Goal: Information Seeking & Learning: Learn about a topic

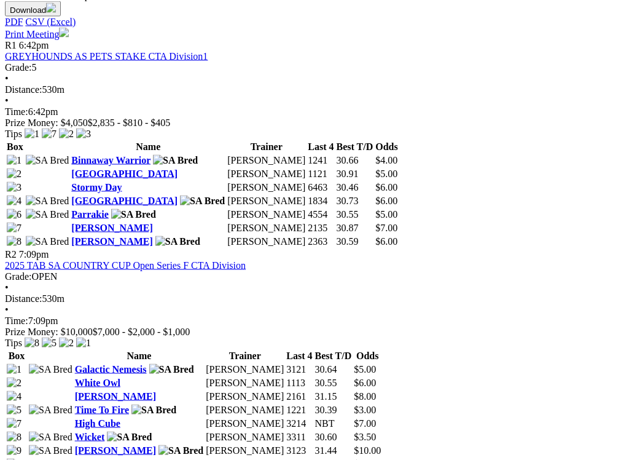
scroll to position [613, 0]
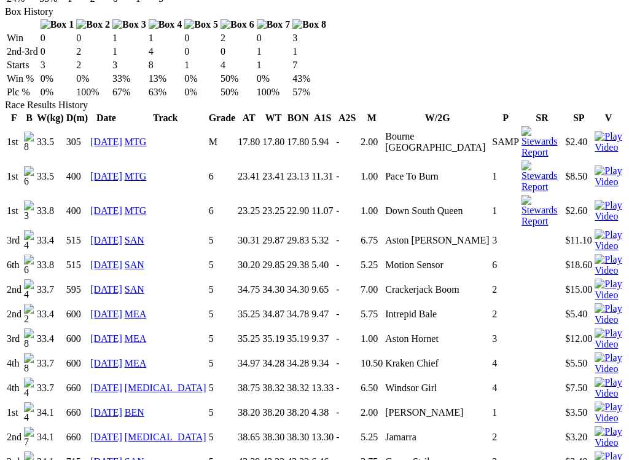
scroll to position [803, 0]
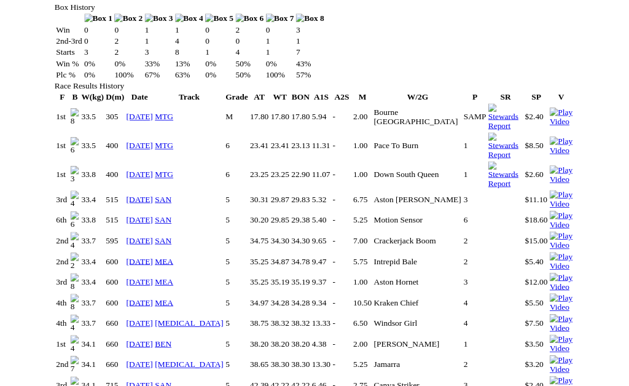
scroll to position [842, 0]
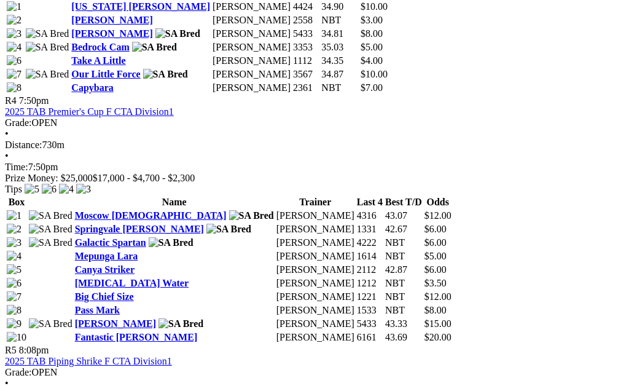
scroll to position [1193, 0]
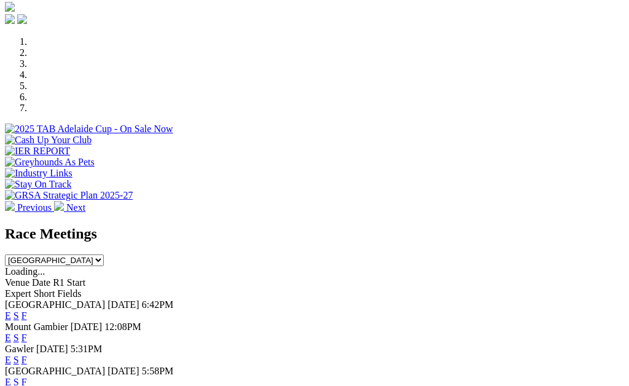
scroll to position [352, 0]
click at [27, 377] on link "F" at bounding box center [25, 382] width 6 height 10
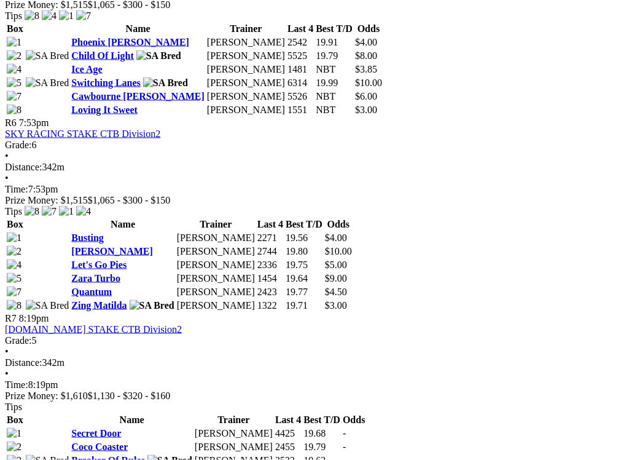
scroll to position [1504, 0]
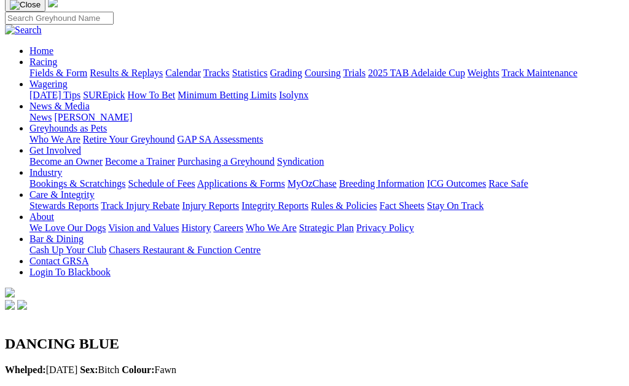
scroll to position [88, 0]
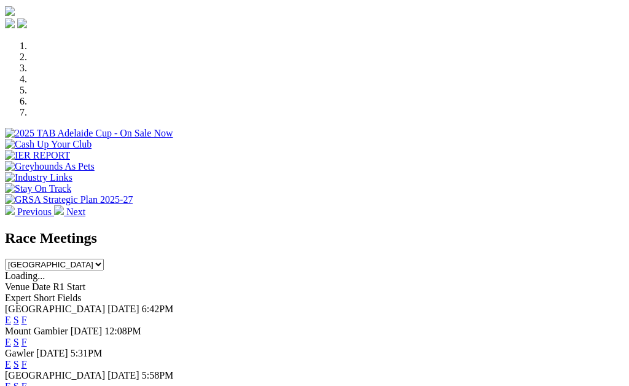
scroll to position [347, 0]
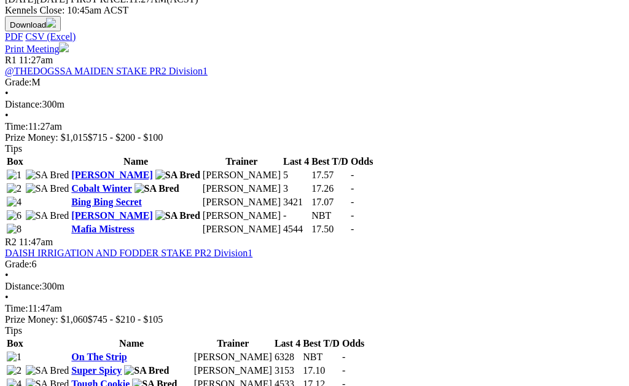
scroll to position [567, 151]
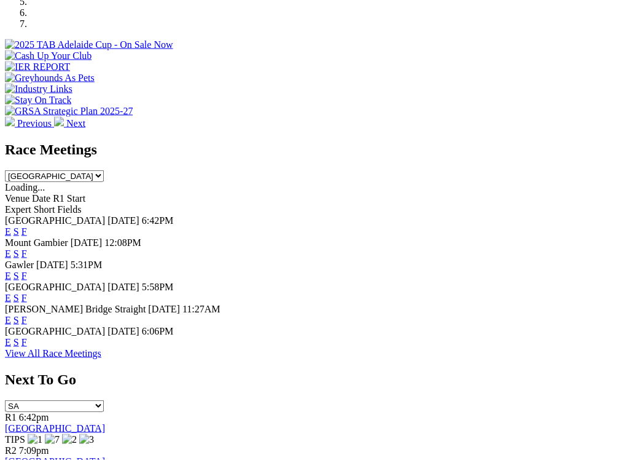
scroll to position [437, 0]
click at [27, 336] on link "F" at bounding box center [25, 341] width 6 height 10
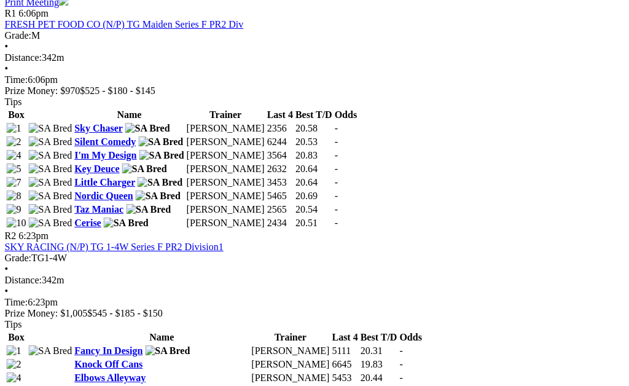
scroll to position [621, 2]
